Goal: Transaction & Acquisition: Purchase product/service

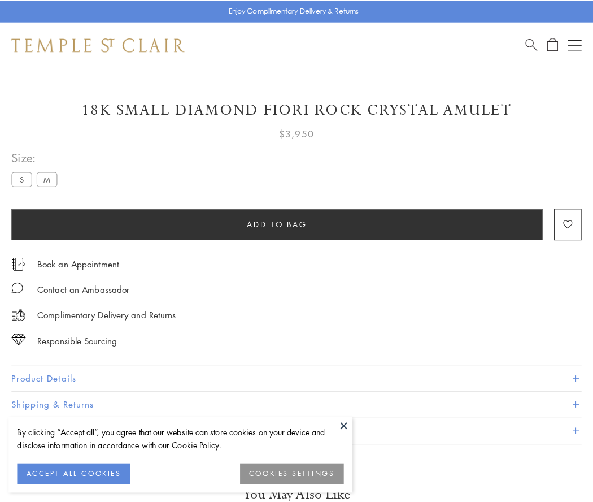
scroll to position [9, 0]
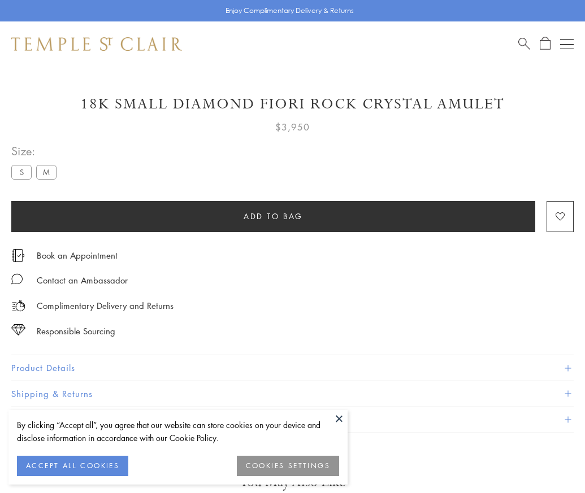
click at [273, 216] on span "Add to bag" at bounding box center [272, 216] width 59 height 12
